Goal: Navigation & Orientation: Find specific page/section

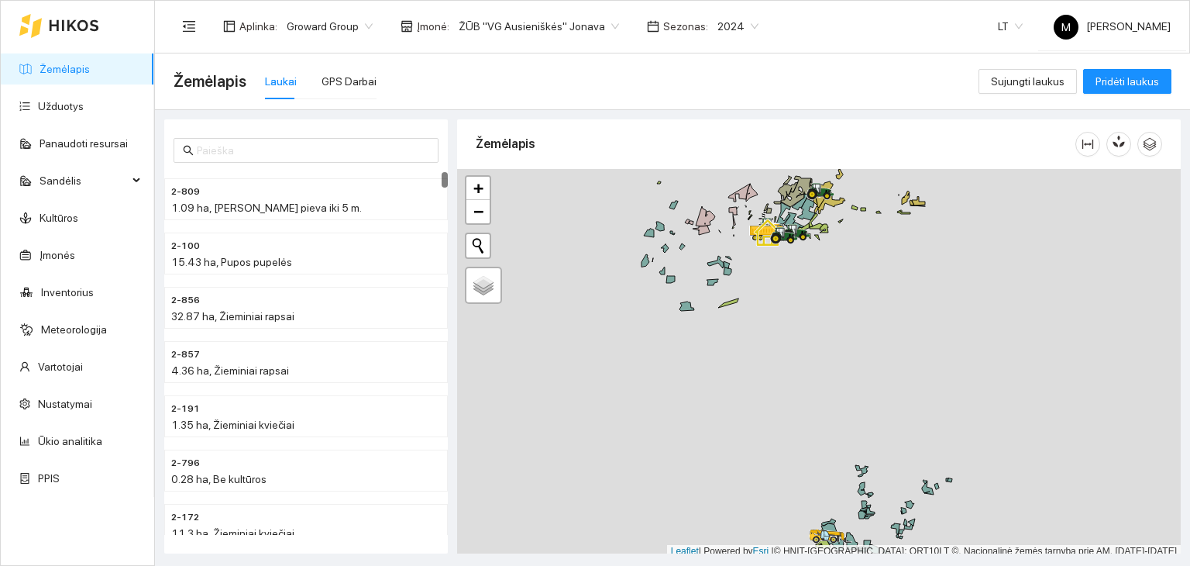
scroll to position [4, 0]
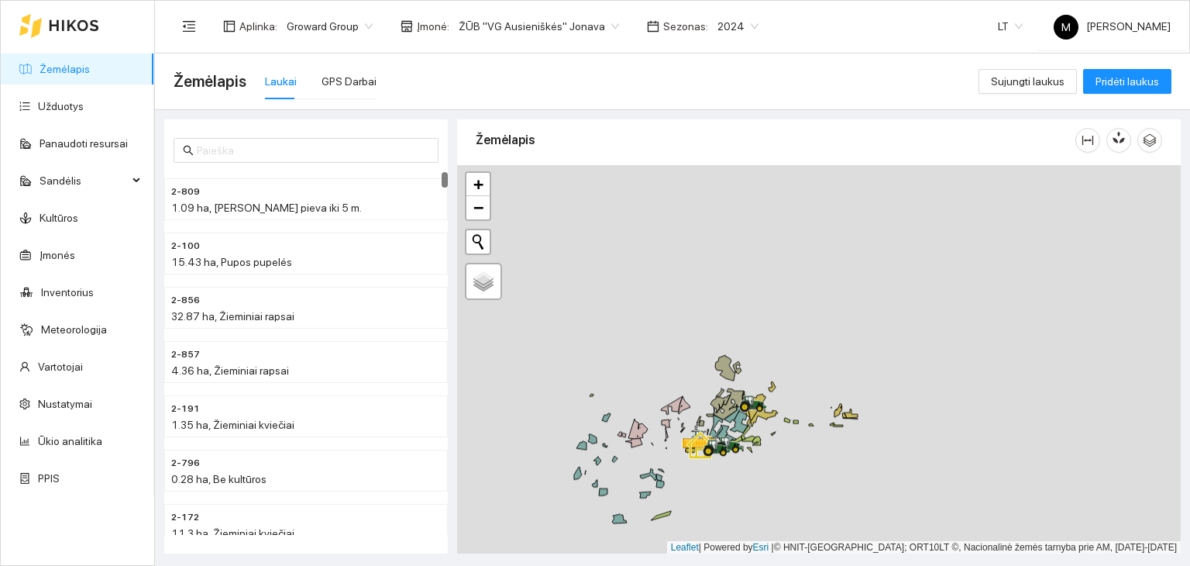
drag, startPoint x: 780, startPoint y: 404, endPoint x: 748, endPoint y: 478, distance: 80.9
click at [748, 478] on div at bounding box center [819, 359] width 724 height 389
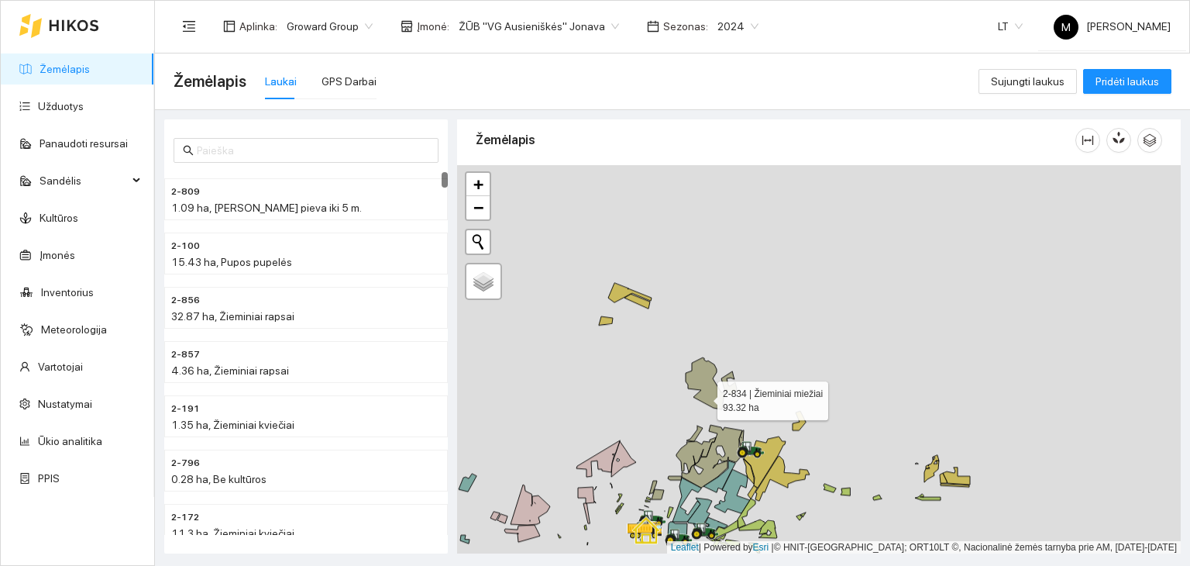
click at [704, 396] on icon at bounding box center [705, 383] width 39 height 52
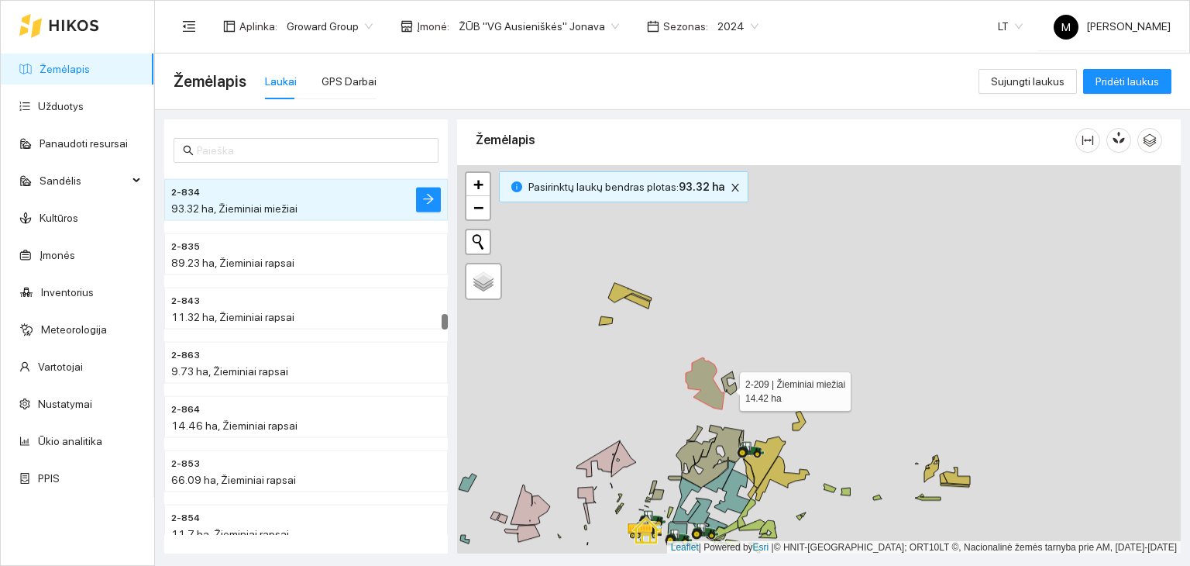
click at [726, 387] on icon at bounding box center [728, 382] width 15 height 23
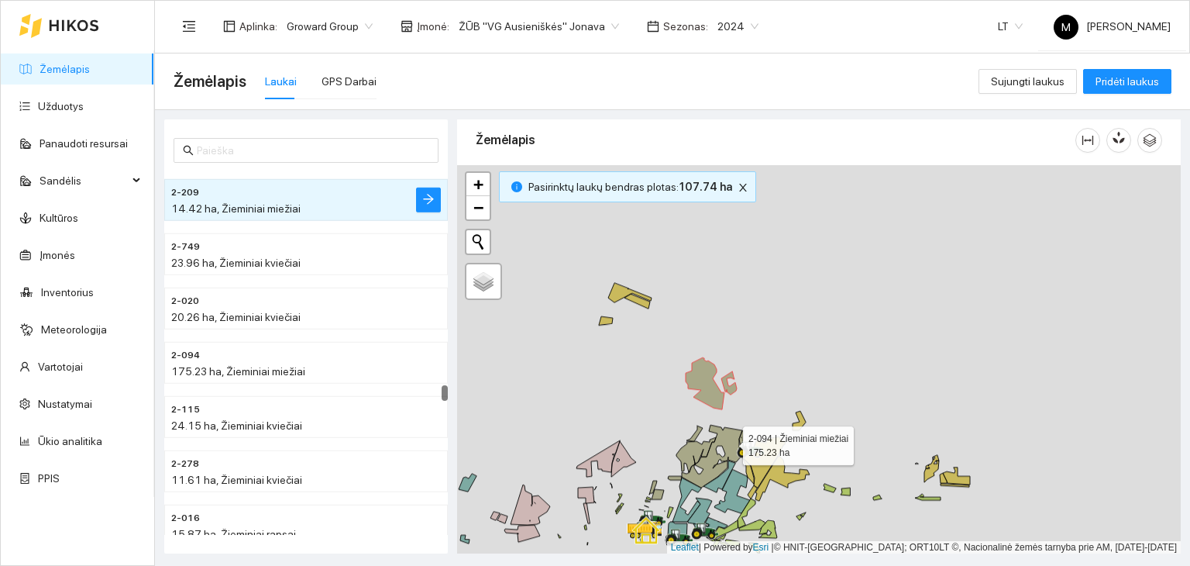
click at [729, 441] on icon at bounding box center [709, 456] width 66 height 63
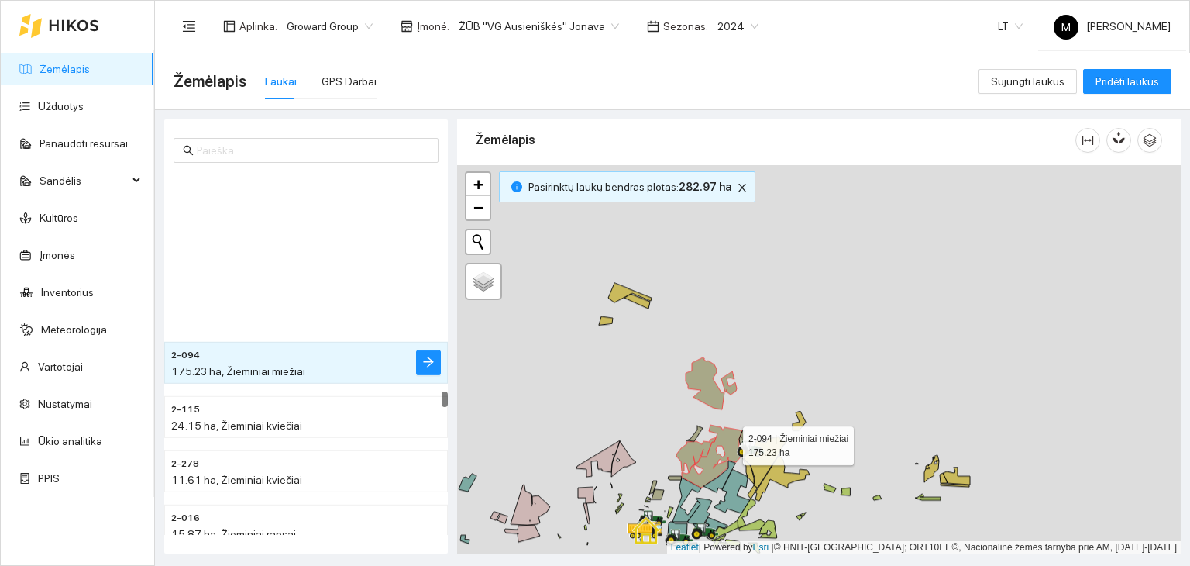
scroll to position [5520, 0]
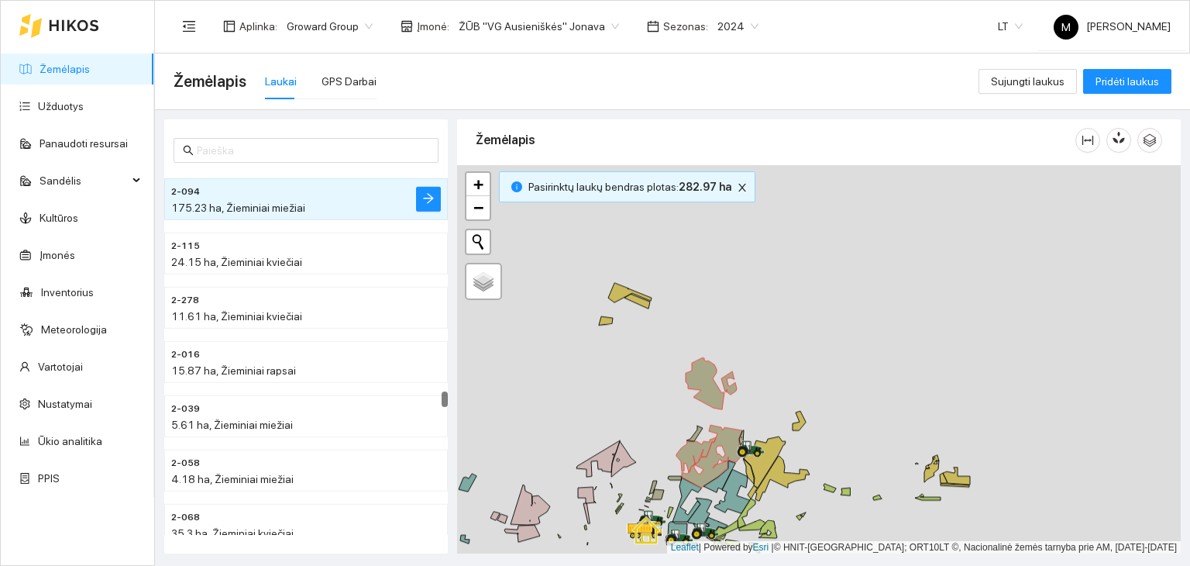
click at [693, 432] on div at bounding box center [819, 359] width 724 height 389
click at [693, 437] on icon at bounding box center [695, 432] width 16 height 15
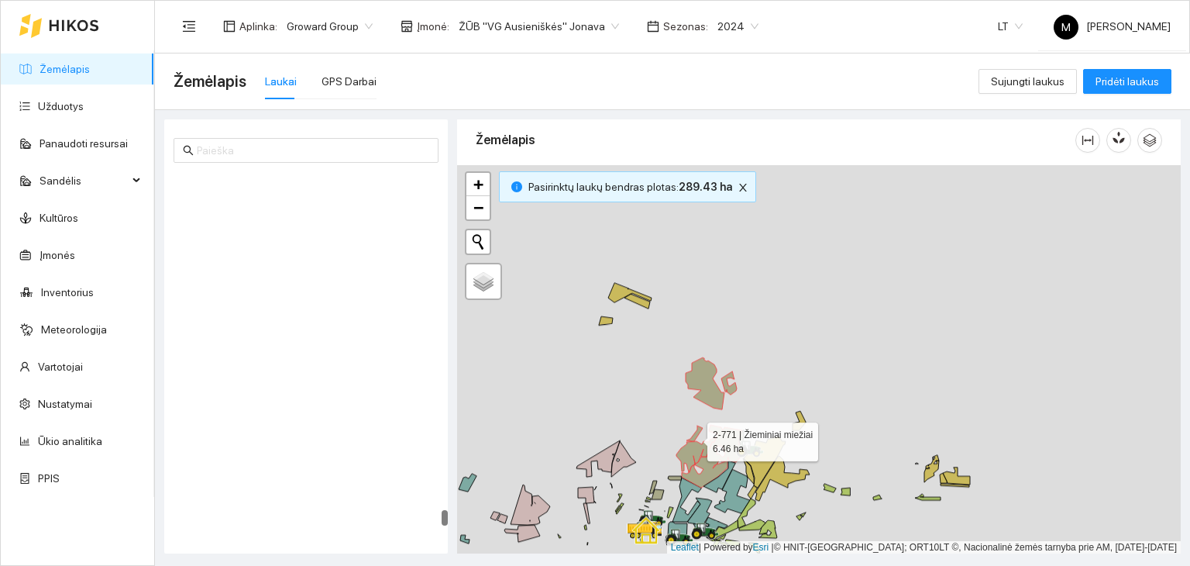
scroll to position [8496, 0]
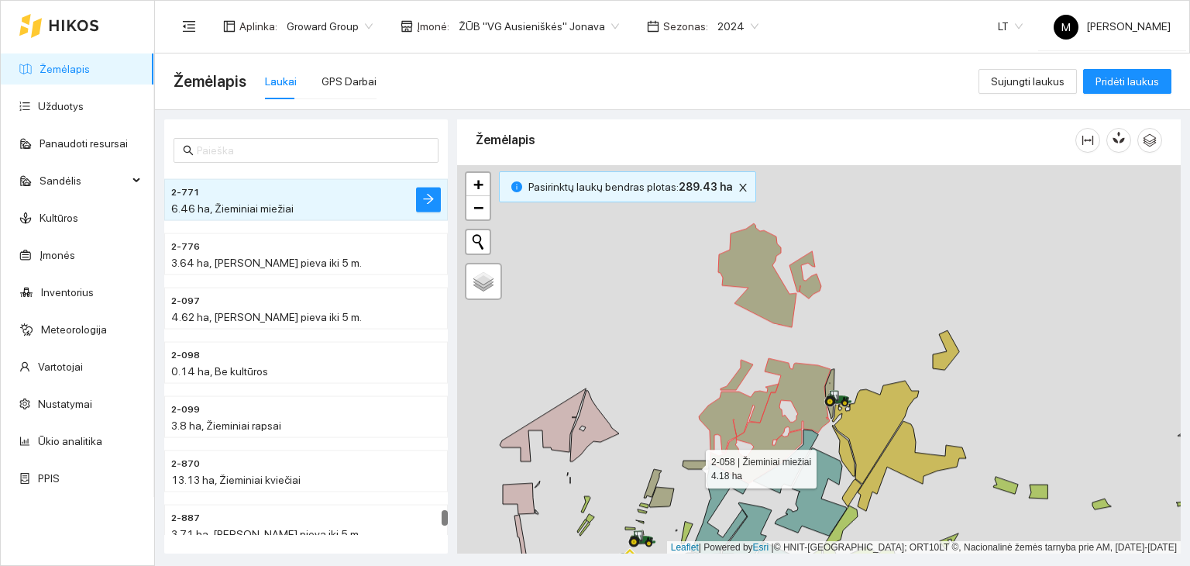
click at [692, 464] on icon at bounding box center [696, 464] width 26 height 9
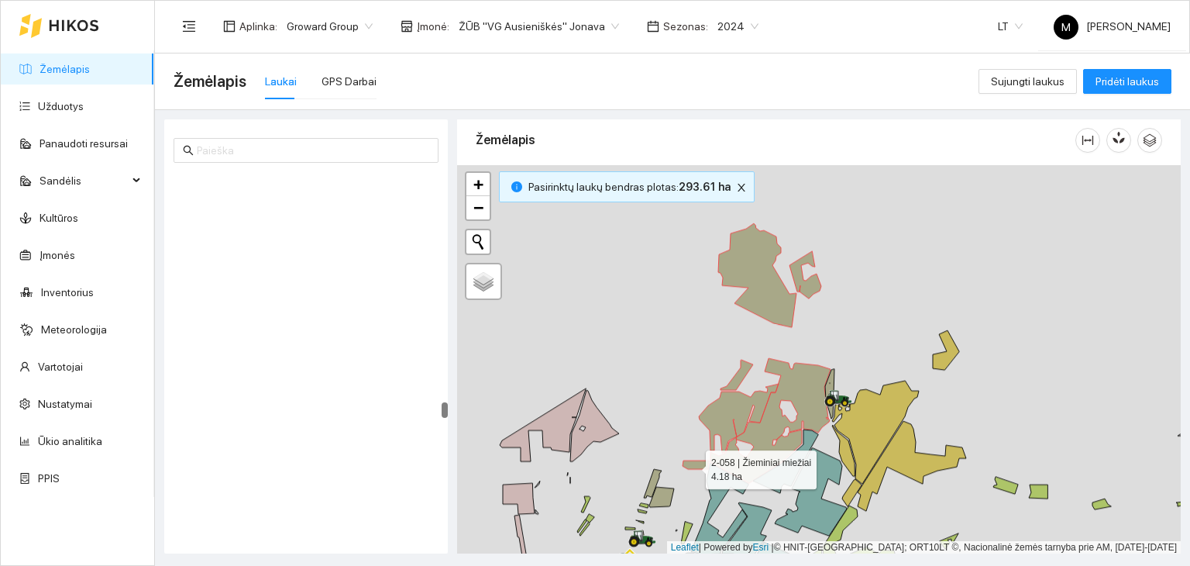
scroll to position [5790, 0]
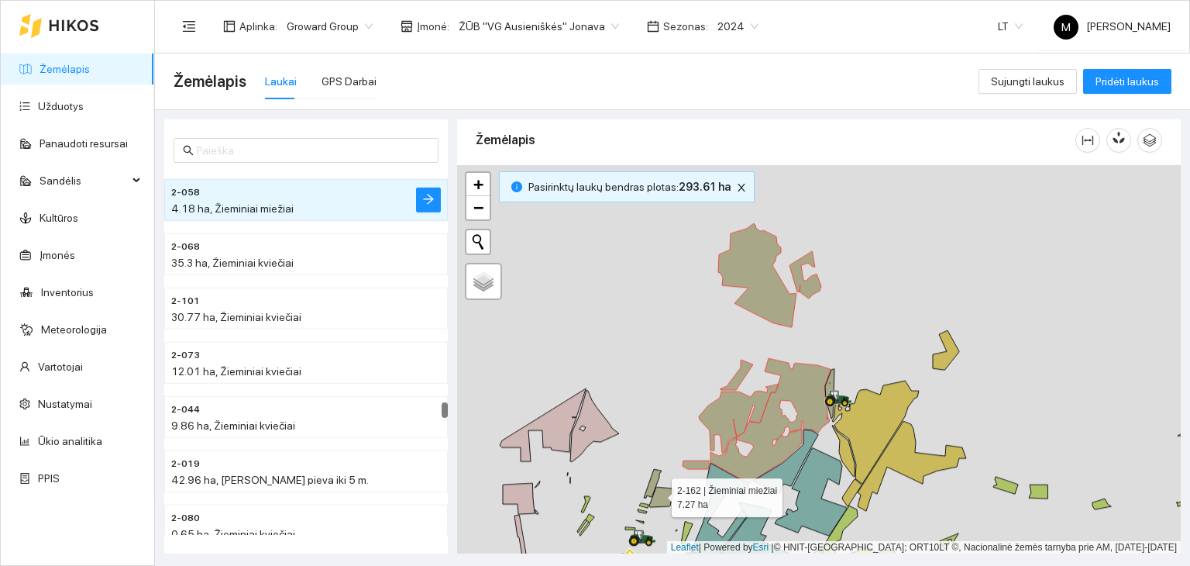
click at [658, 493] on icon at bounding box center [661, 497] width 25 height 20
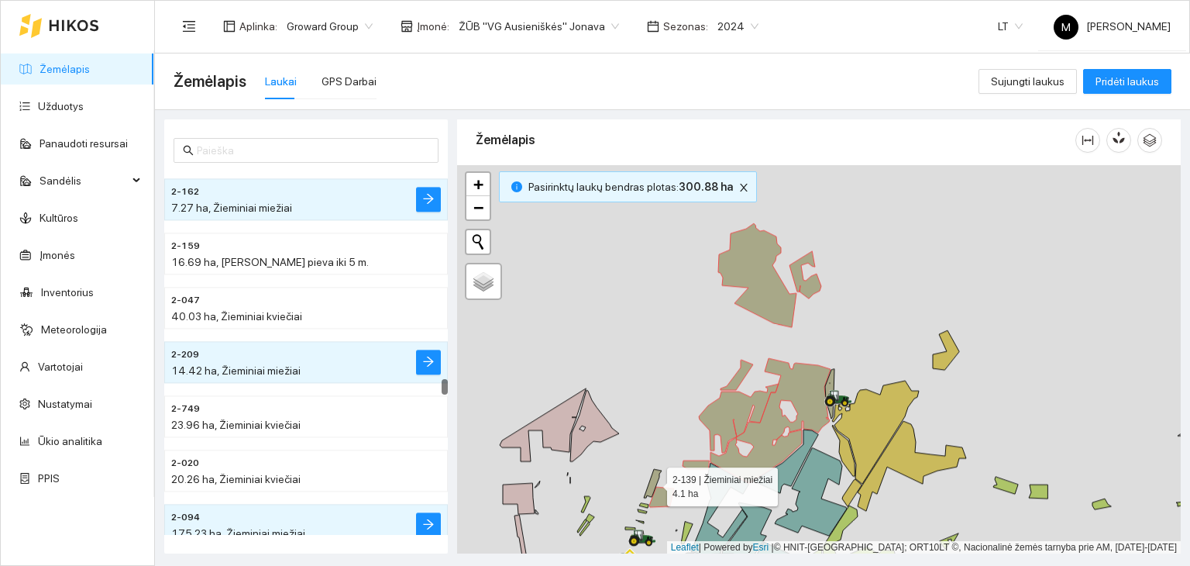
click at [655, 483] on icon at bounding box center [653, 483] width 18 height 29
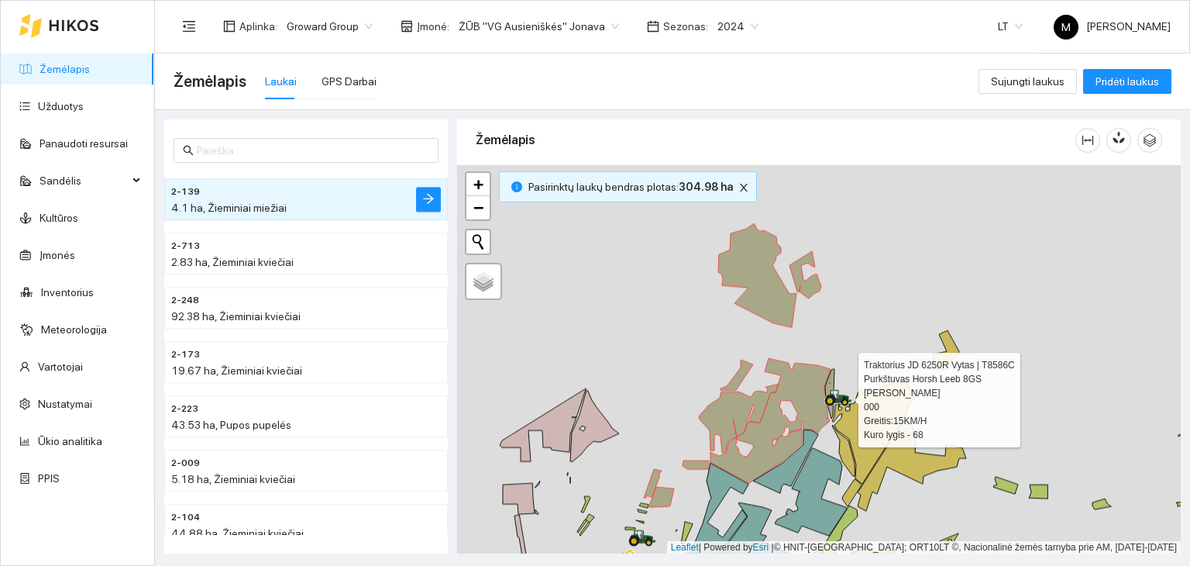
click at [832, 386] on div at bounding box center [828, 405] width 9 height 39
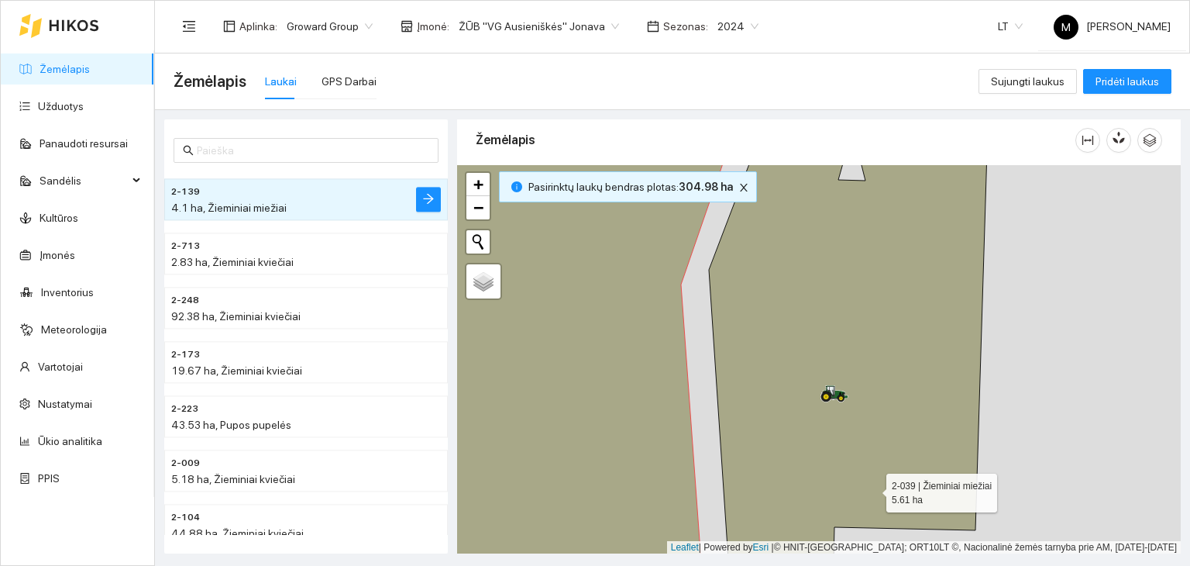
click at [804, 331] on icon at bounding box center [848, 360] width 279 height 468
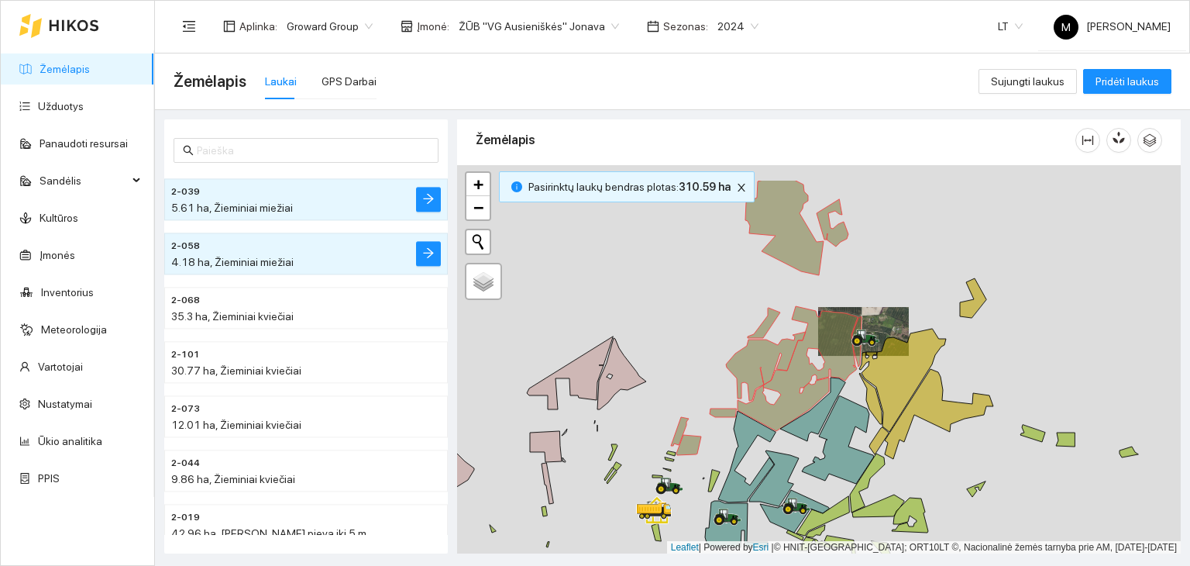
drag, startPoint x: 869, startPoint y: 191, endPoint x: 893, endPoint y: 245, distance: 59.6
click at [893, 245] on div at bounding box center [819, 359] width 724 height 389
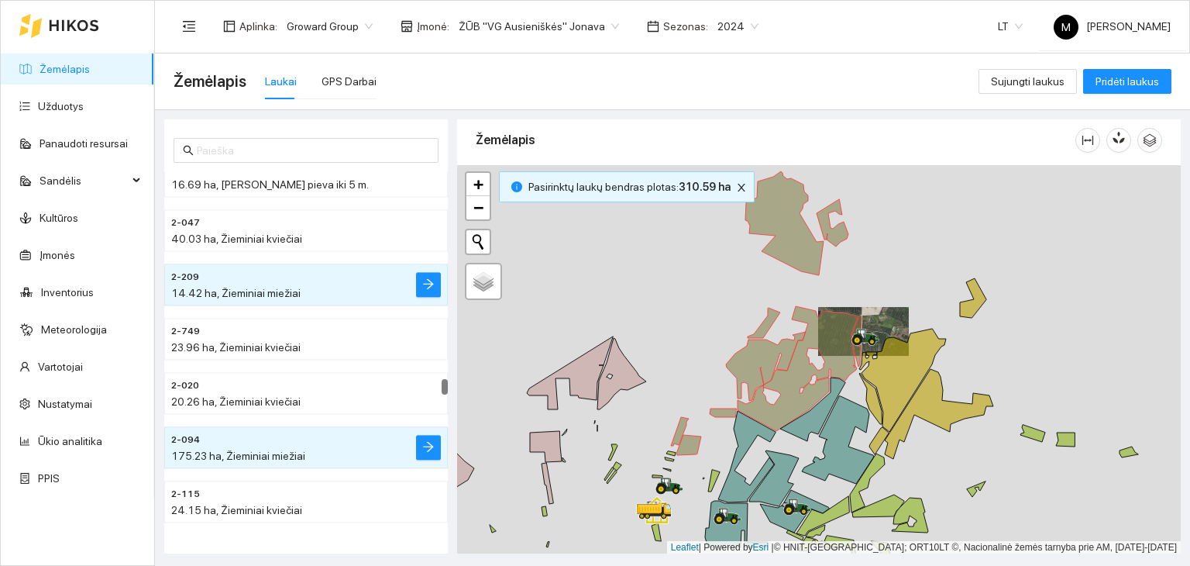
scroll to position [5195, 0]
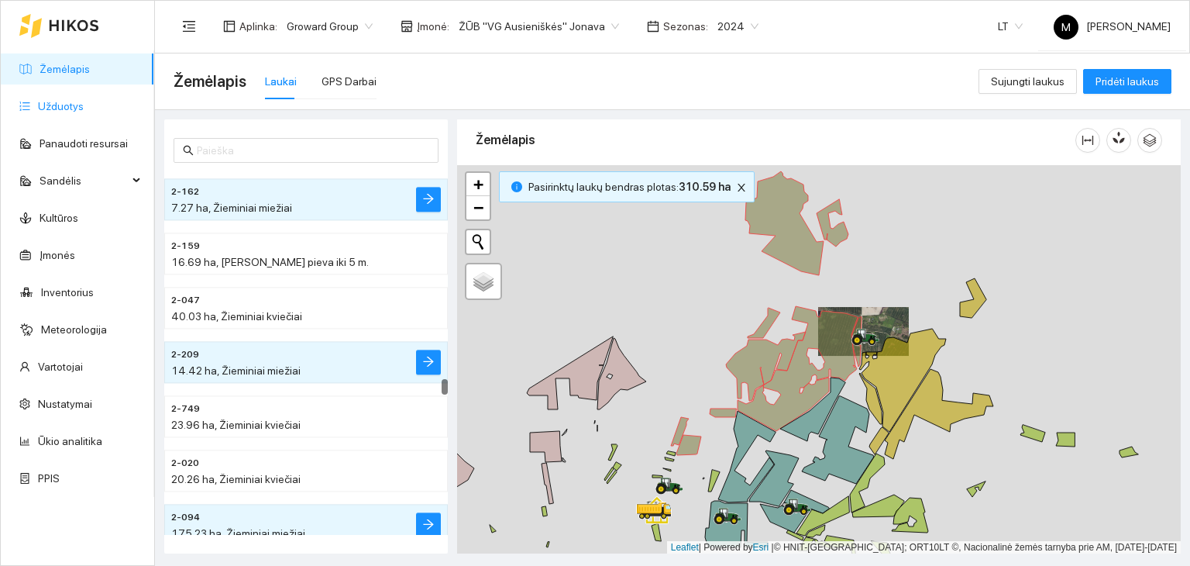
click at [76, 100] on link "Užduotys" at bounding box center [61, 106] width 46 height 12
